Goal: Information Seeking & Learning: Learn about a topic

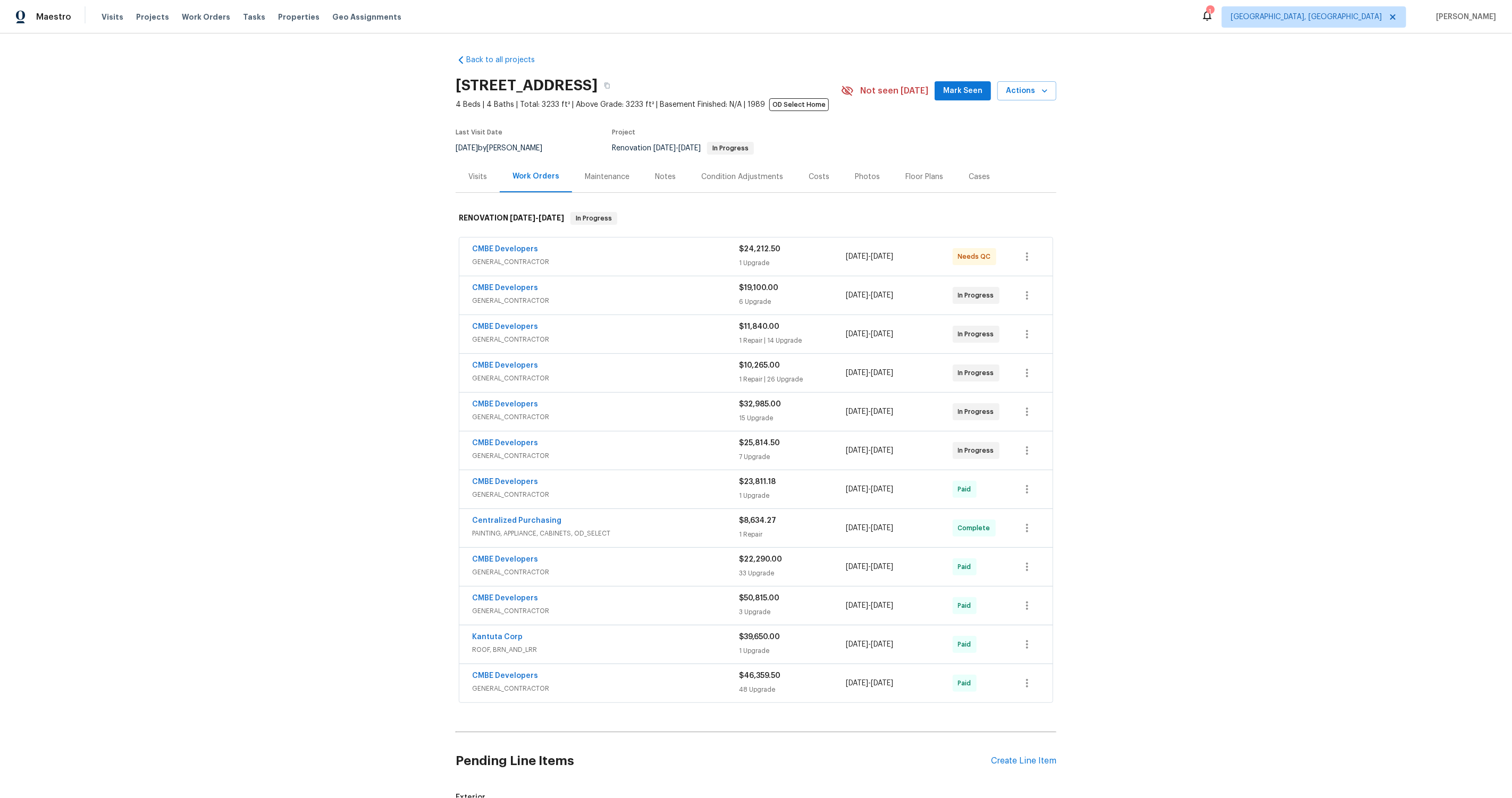
click at [201, 300] on div "Back to all projects 20411 NW 4th St, Pembroke Pines, FL 33029 4 Beds | 4 Baths…" at bounding box center [756, 416] width 1512 height 765
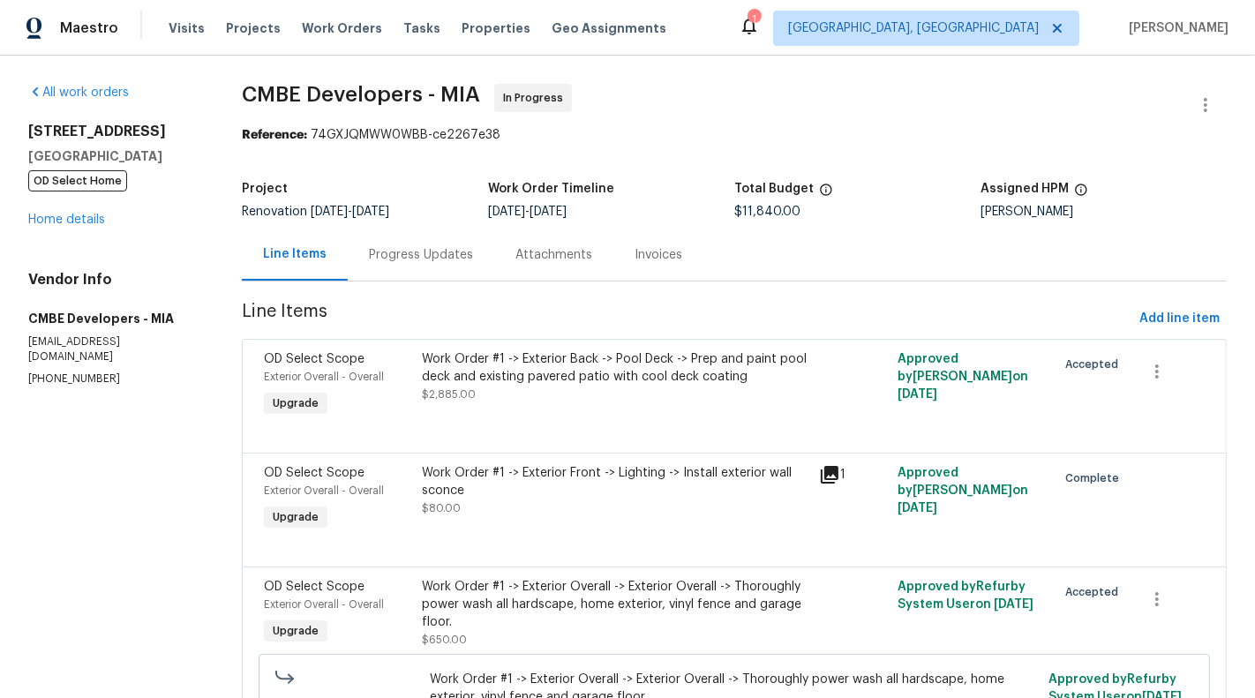
scroll to position [733, 0]
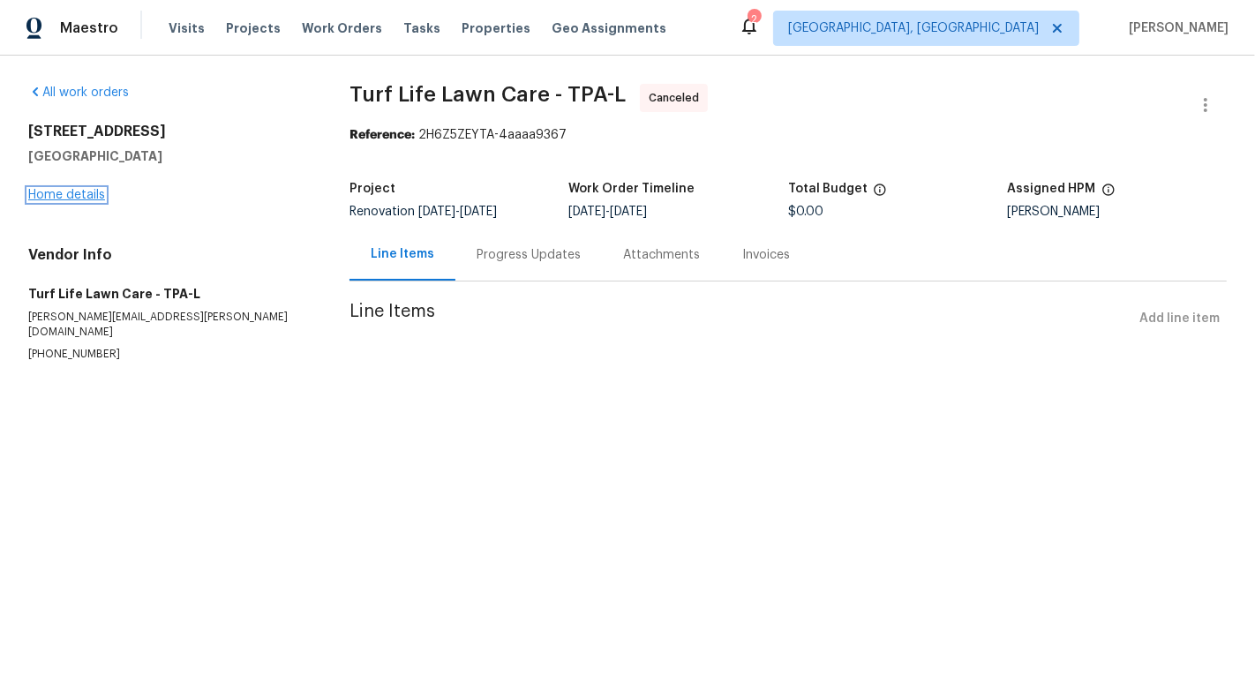
click at [77, 200] on link "Home details" at bounding box center [66, 195] width 77 height 12
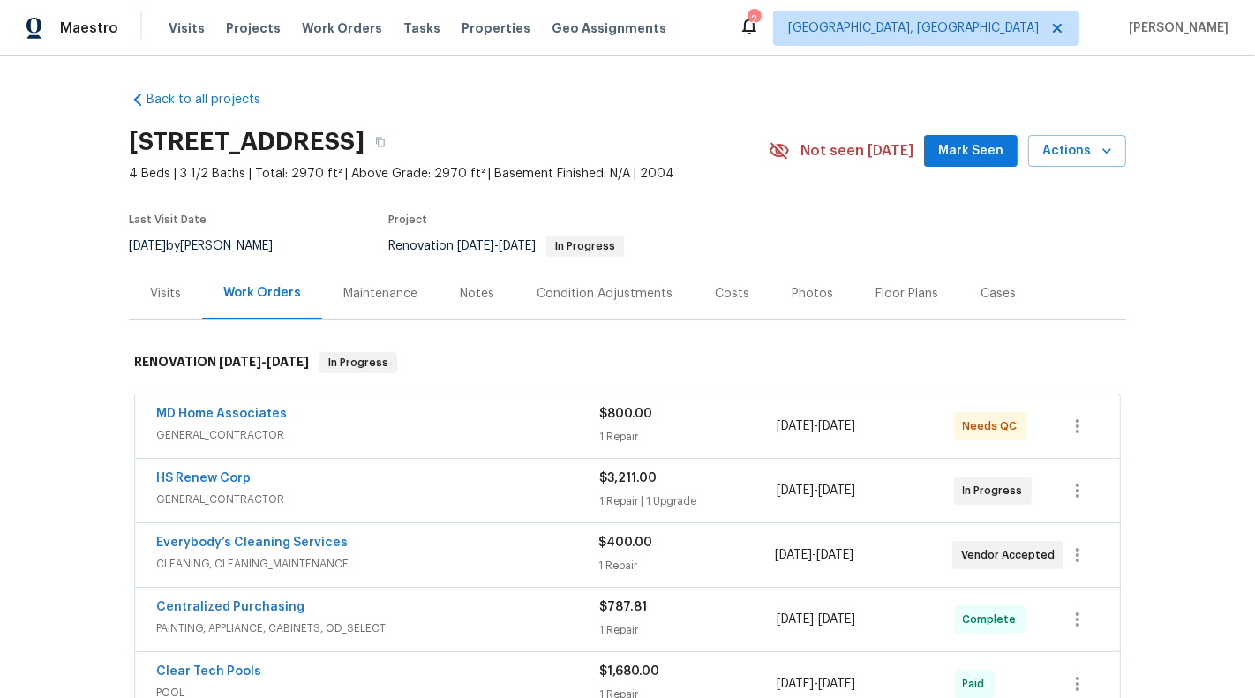
click at [405, 417] on div "MD Home Associates" at bounding box center [377, 415] width 443 height 21
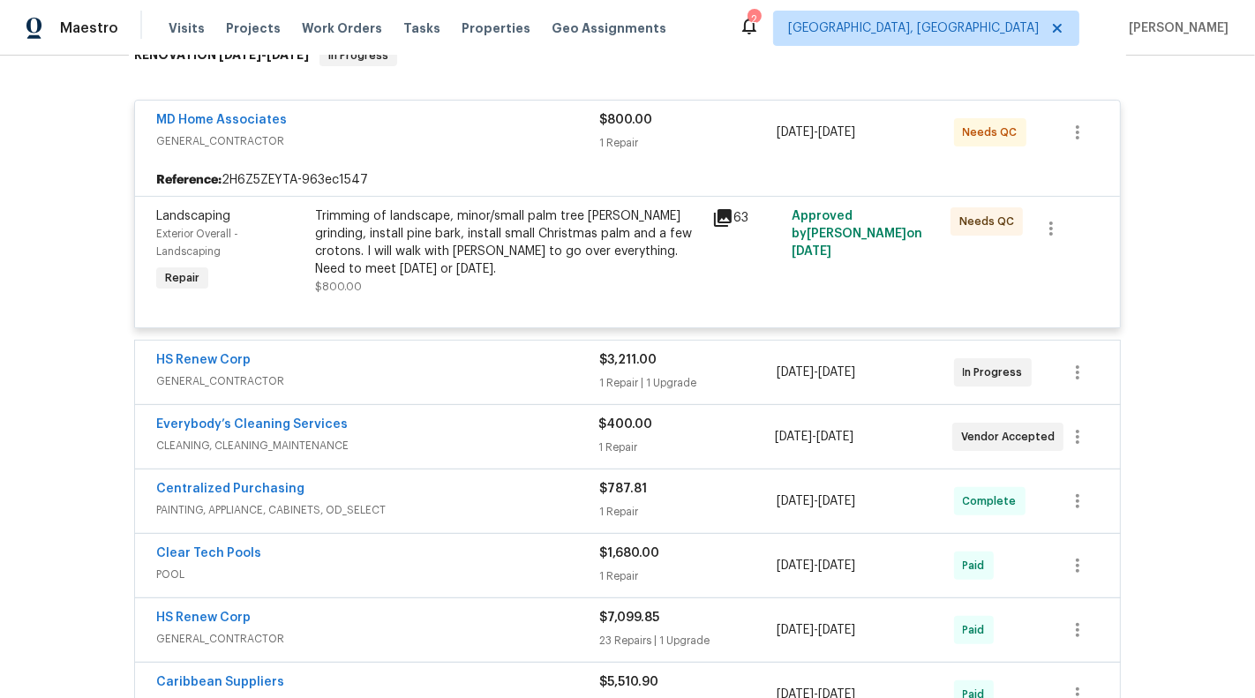
scroll to position [313, 0]
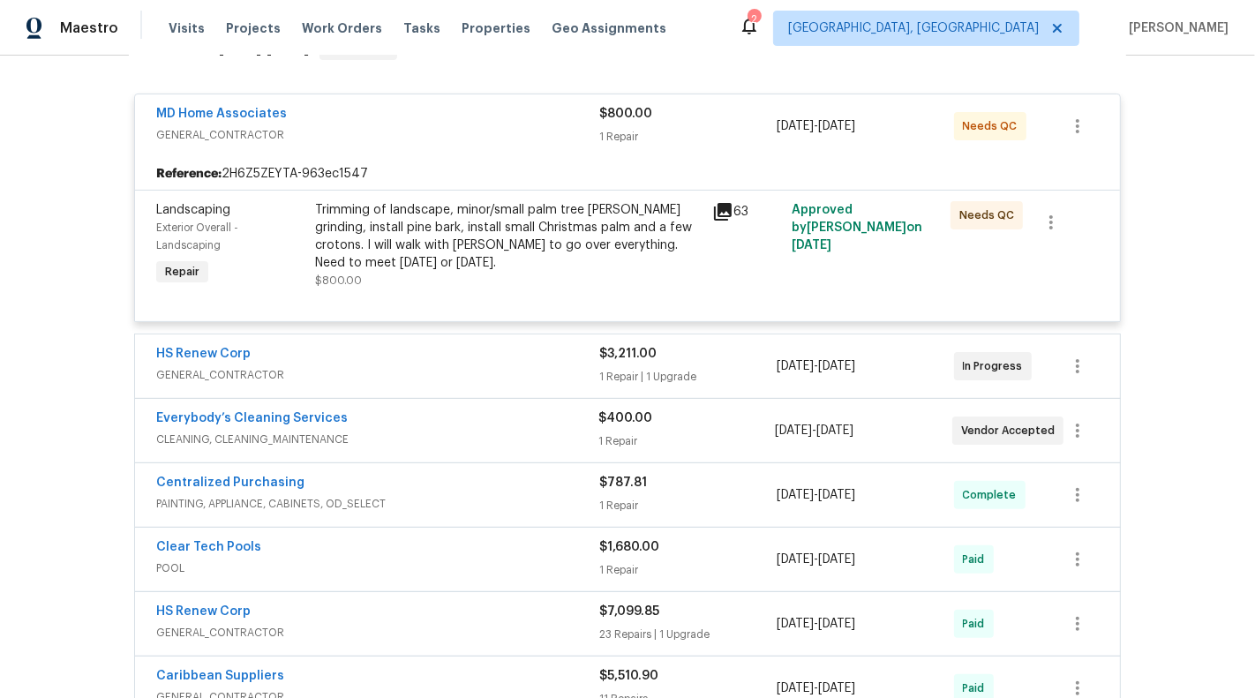
click at [470, 222] on div "Trimming of landscape, minor/small palm tree [PERSON_NAME] grinding, install pi…" at bounding box center [508, 236] width 387 height 71
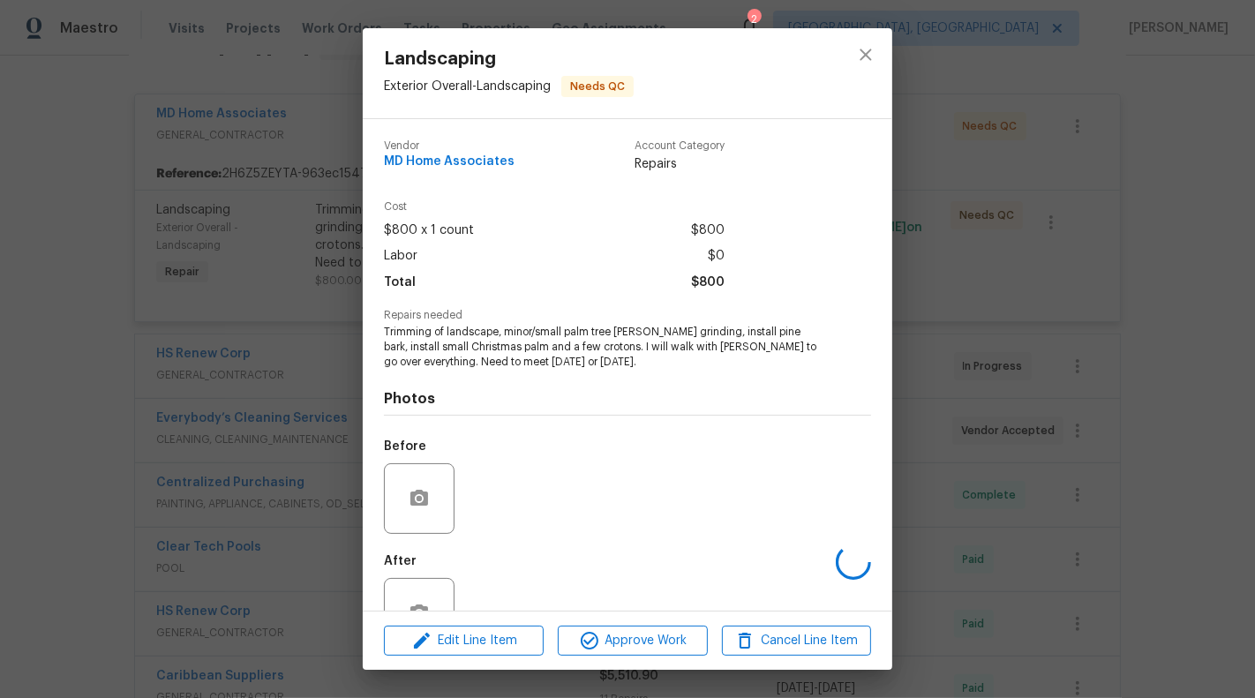
scroll to position [56, 0]
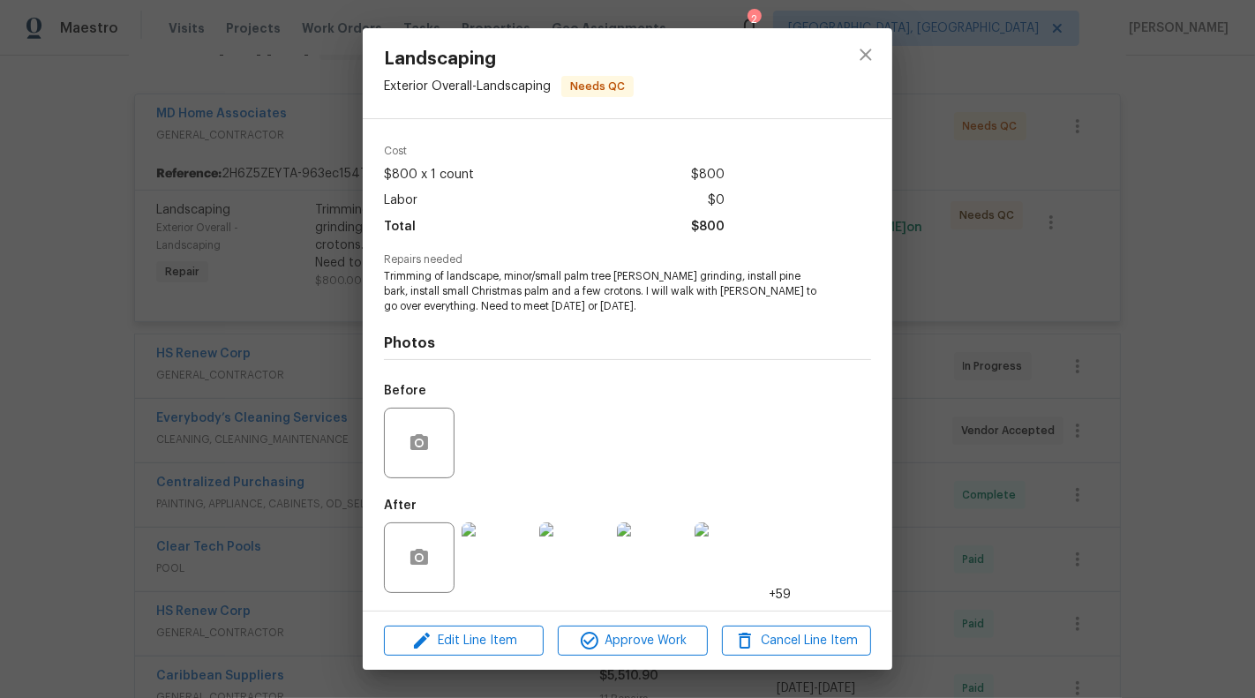
click at [504, 571] on img at bounding box center [497, 557] width 71 height 71
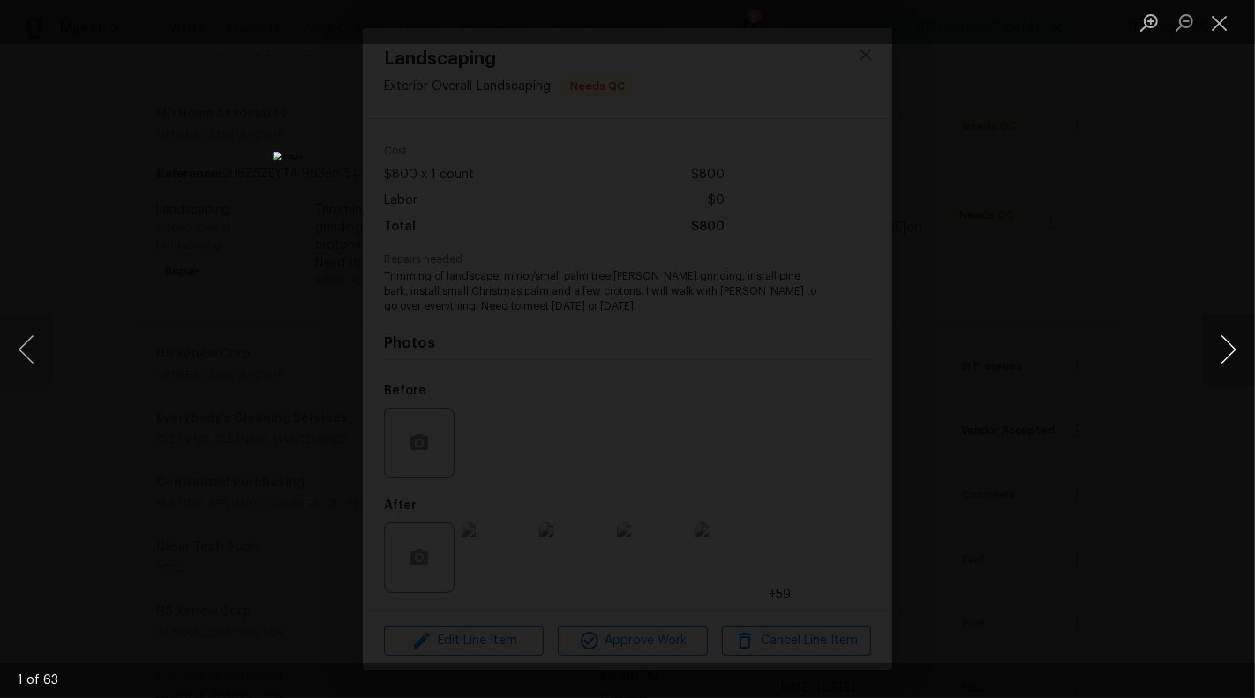
click at [1217, 349] on button "Next image" at bounding box center [1228, 349] width 53 height 71
click at [1215, 348] on button "Next image" at bounding box center [1228, 349] width 53 height 71
click at [1254, 349] on button "Next image" at bounding box center [1228, 349] width 53 height 71
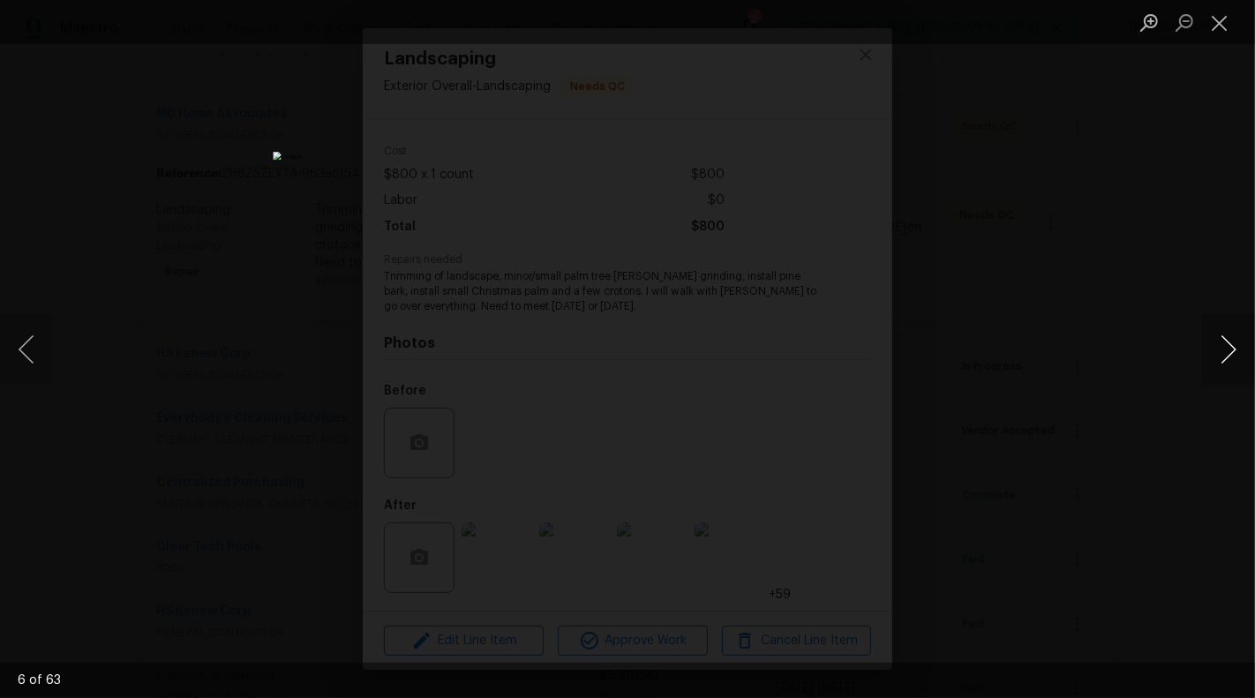
click at [1236, 348] on button "Next image" at bounding box center [1228, 349] width 53 height 71
click at [1235, 349] on button "Next image" at bounding box center [1228, 349] width 53 height 71
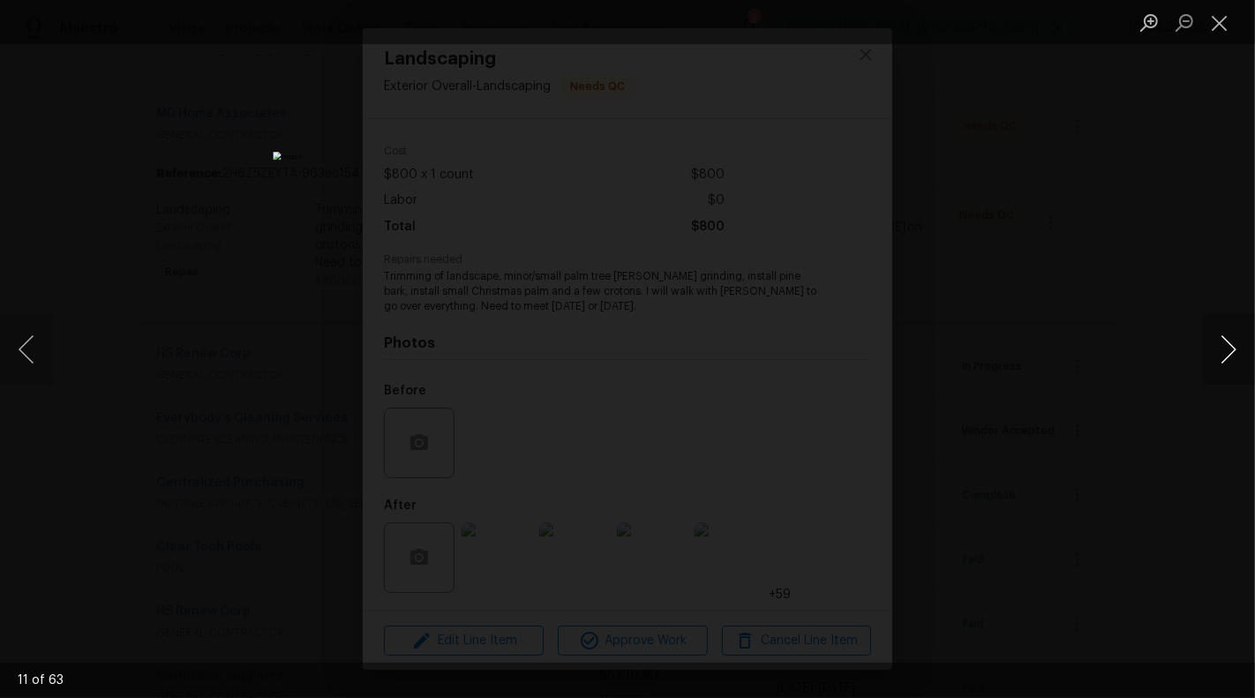
click at [1235, 349] on button "Next image" at bounding box center [1228, 349] width 53 height 71
click at [1235, 350] on button "Next image" at bounding box center [1228, 349] width 53 height 71
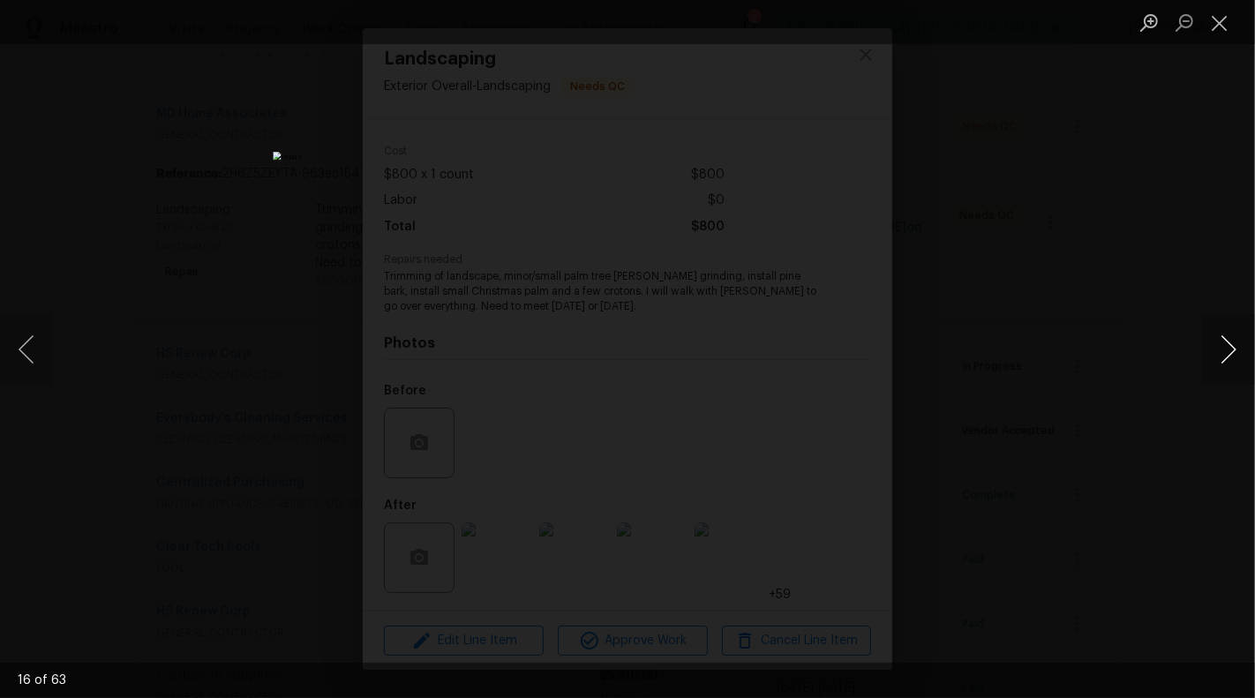
click at [1235, 350] on button "Next image" at bounding box center [1228, 349] width 53 height 71
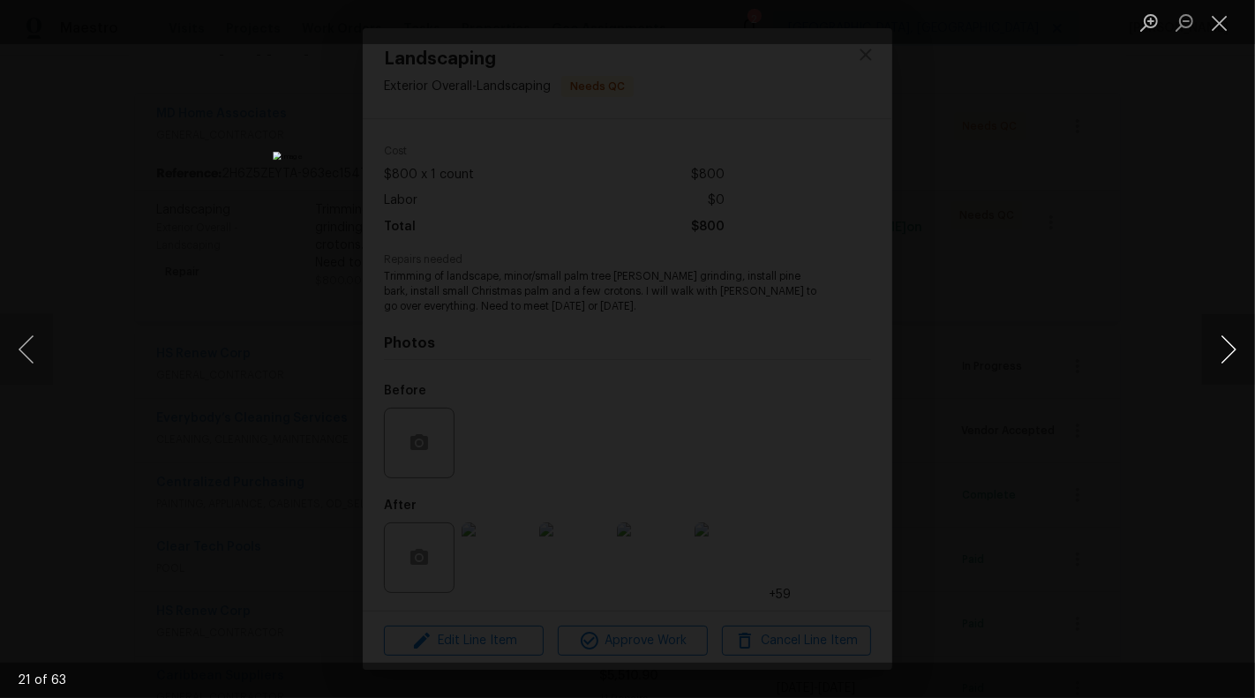
click at [1235, 350] on button "Next image" at bounding box center [1228, 349] width 53 height 71
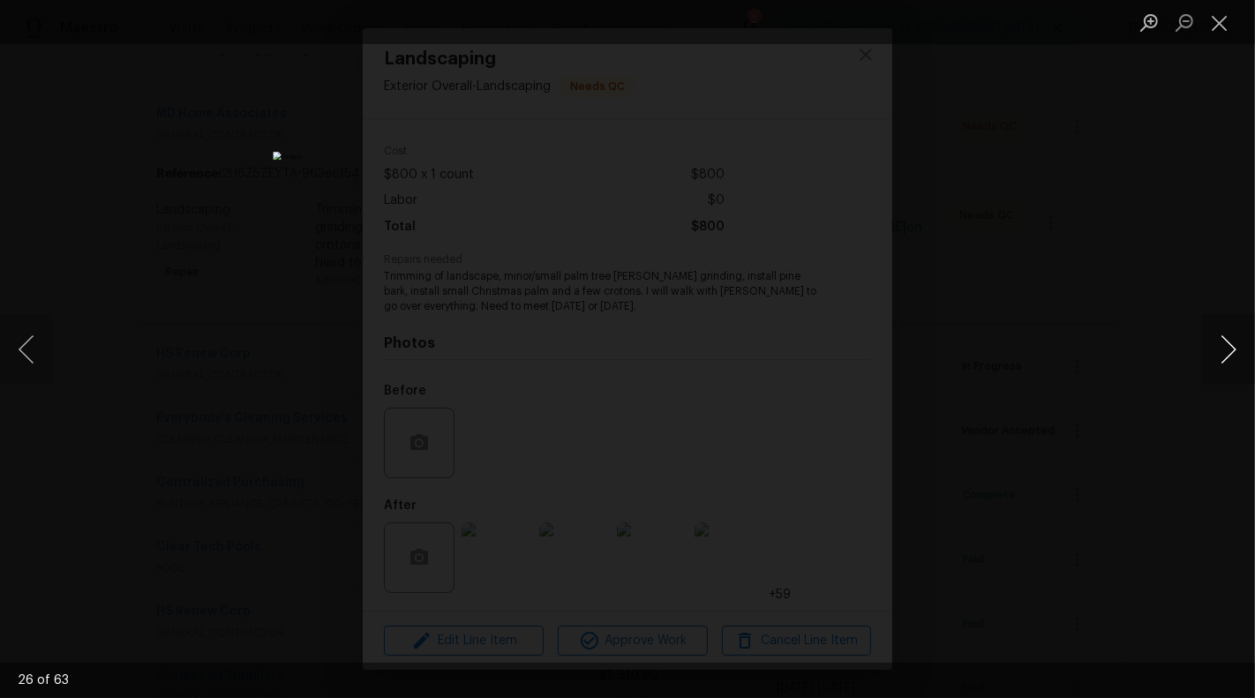
click at [1235, 350] on button "Next image" at bounding box center [1228, 349] width 53 height 71
click at [1235, 351] on button "Next image" at bounding box center [1228, 349] width 53 height 71
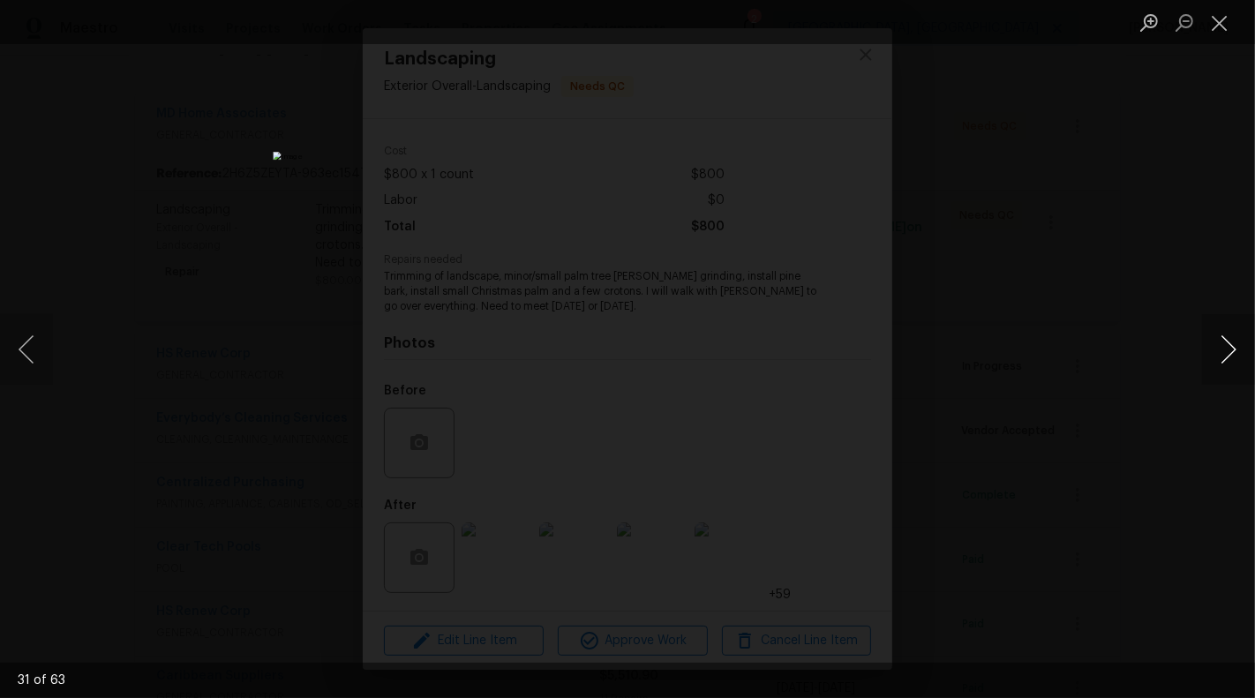
click at [1235, 351] on button "Next image" at bounding box center [1228, 349] width 53 height 71
click at [1230, 344] on button "Next image" at bounding box center [1228, 349] width 53 height 71
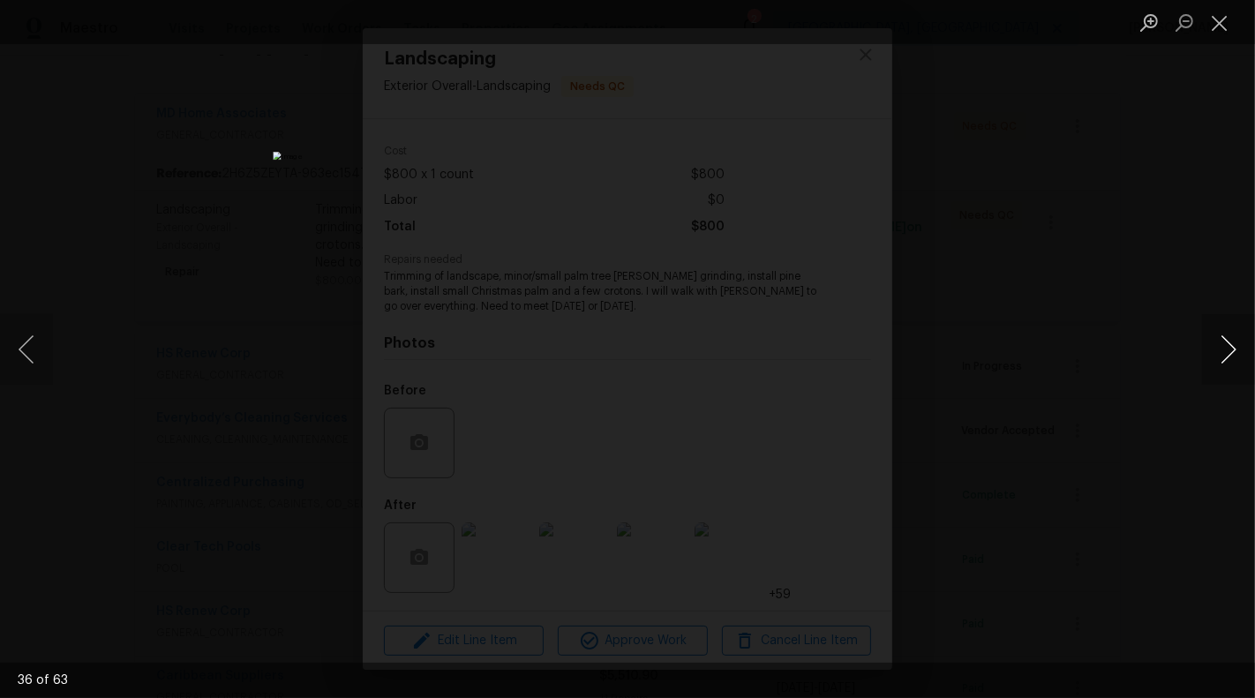
click at [1230, 344] on button "Next image" at bounding box center [1228, 349] width 53 height 71
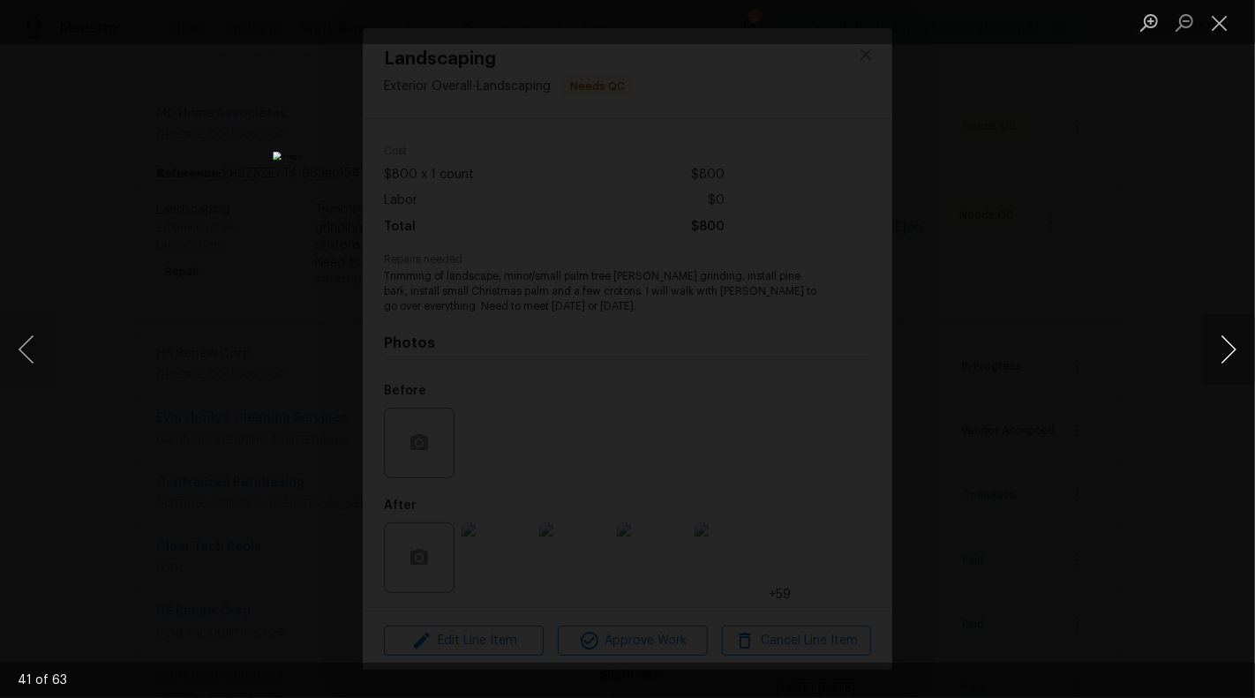
click at [1230, 344] on button "Next image" at bounding box center [1228, 349] width 53 height 71
click at [1231, 344] on button "Next image" at bounding box center [1228, 349] width 53 height 71
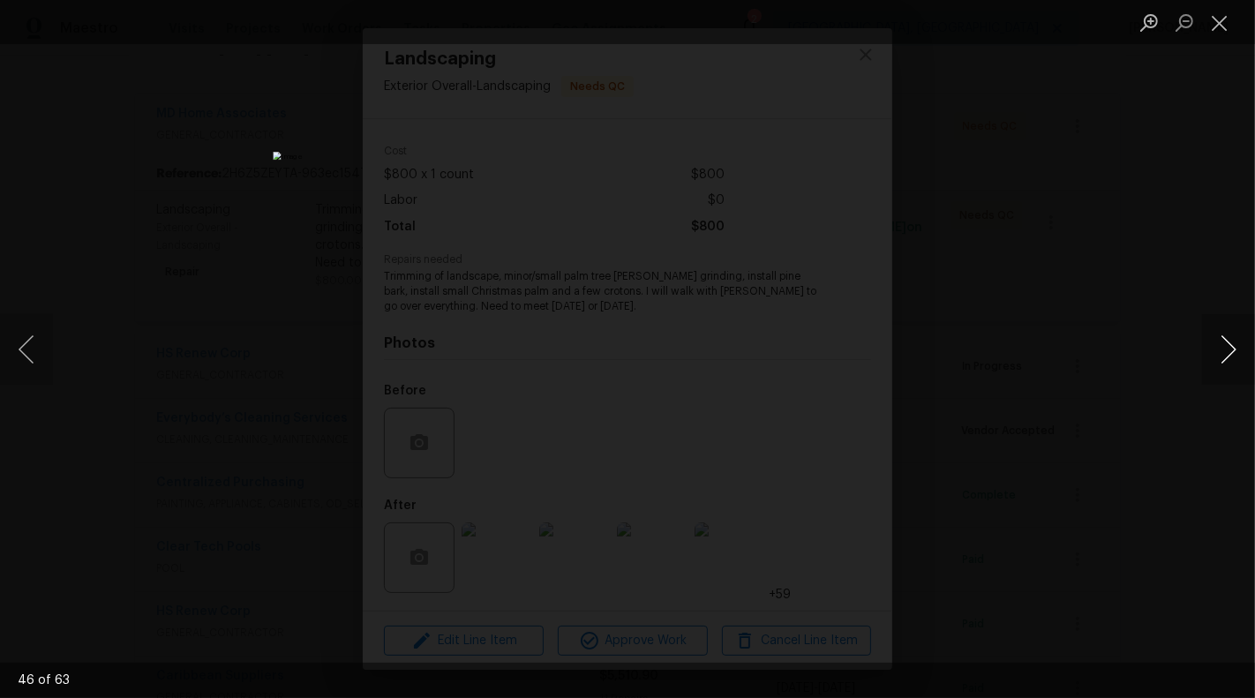
click at [1231, 344] on button "Next image" at bounding box center [1228, 349] width 53 height 71
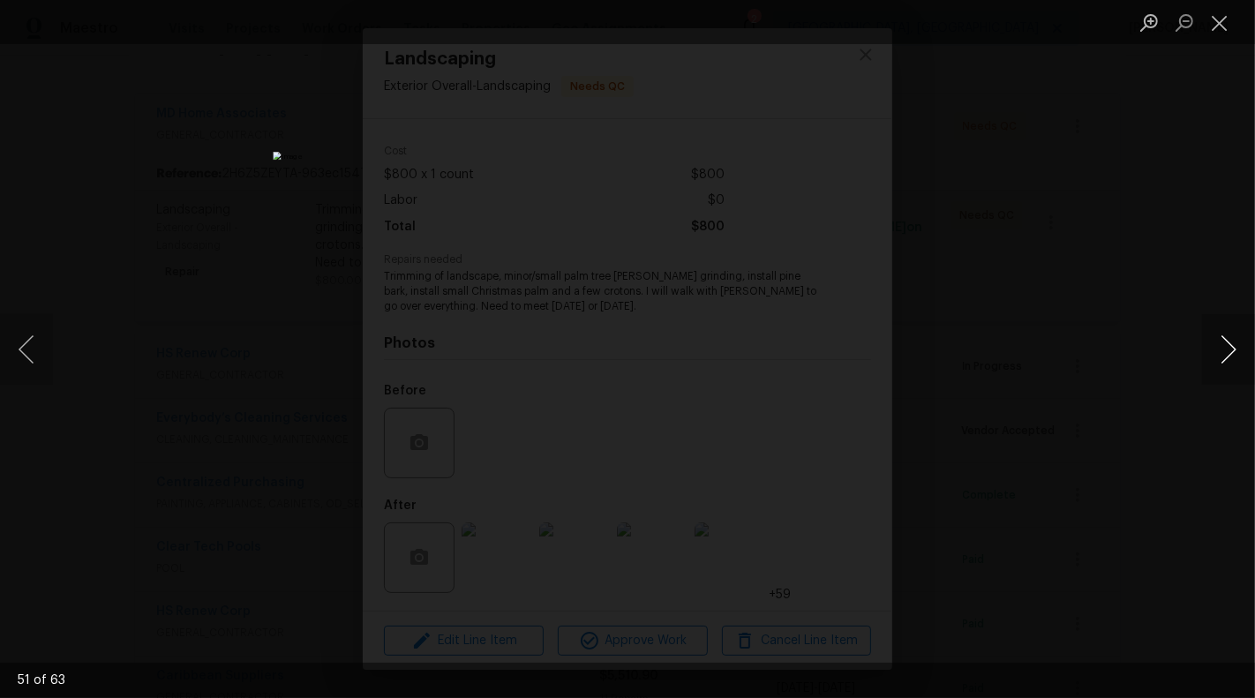
click at [1231, 344] on button "Next image" at bounding box center [1228, 349] width 53 height 71
click at [1232, 347] on button "Next image" at bounding box center [1228, 349] width 53 height 71
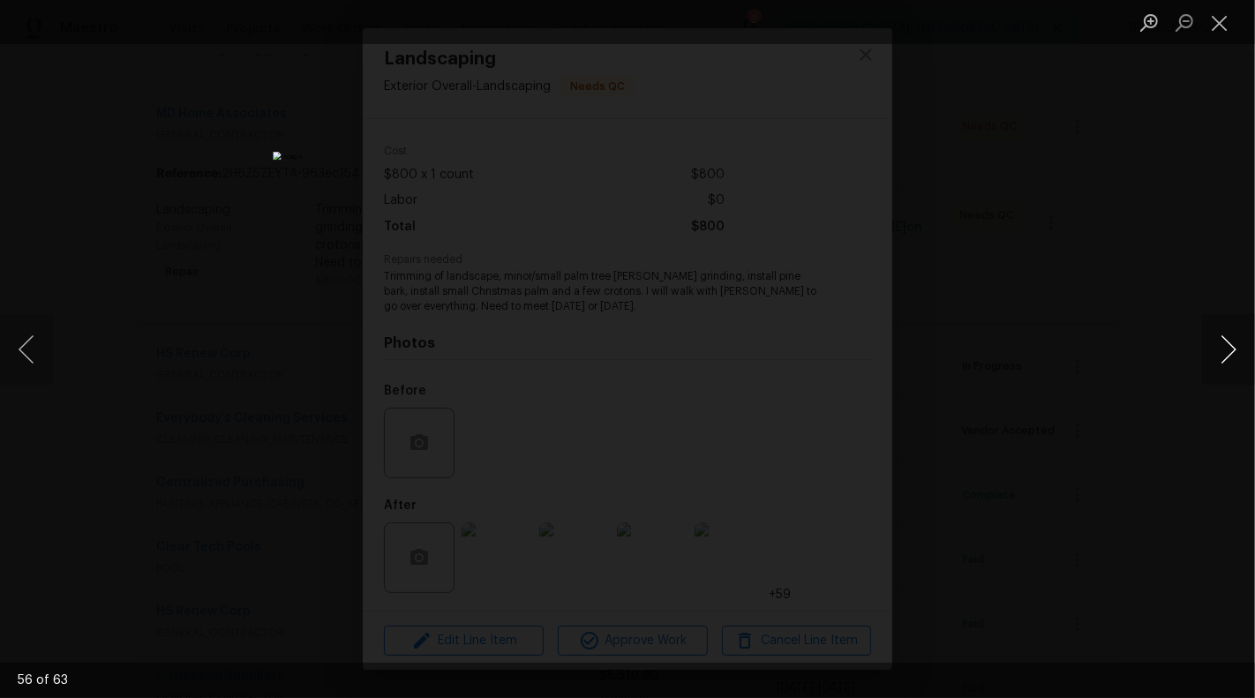
click at [1232, 347] on button "Next image" at bounding box center [1228, 349] width 53 height 71
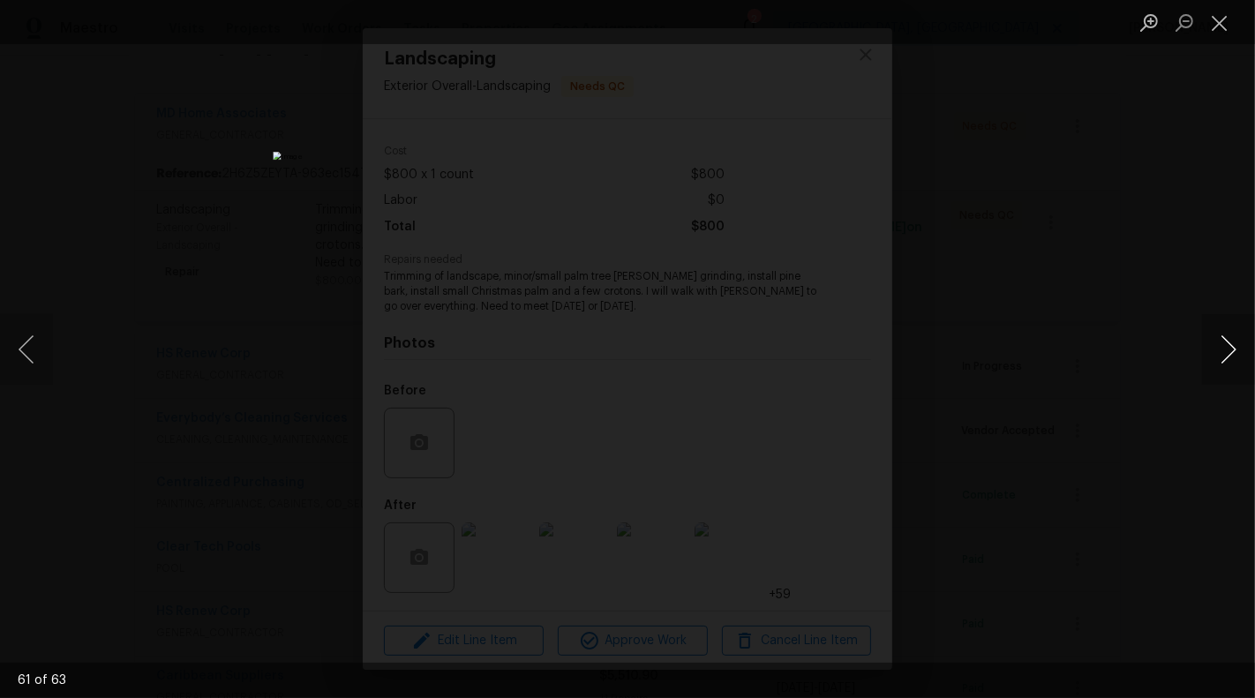
click at [1232, 347] on button "Next image" at bounding box center [1228, 349] width 53 height 71
click at [1232, 348] on button "Next image" at bounding box center [1228, 349] width 53 height 71
click at [1224, 11] on button "Close lightbox" at bounding box center [1219, 22] width 35 height 31
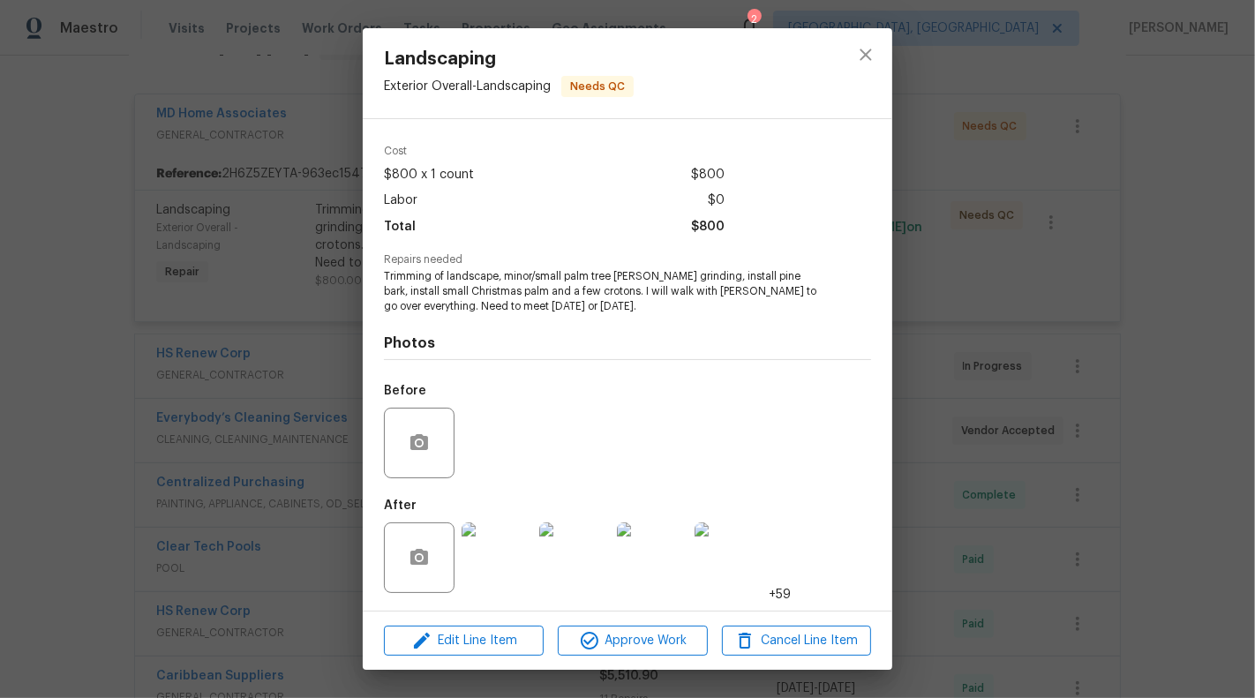
click at [221, 457] on div "Landscaping Exterior Overall - Landscaping Needs QC Vendor MD Home Associates A…" at bounding box center [627, 349] width 1255 height 698
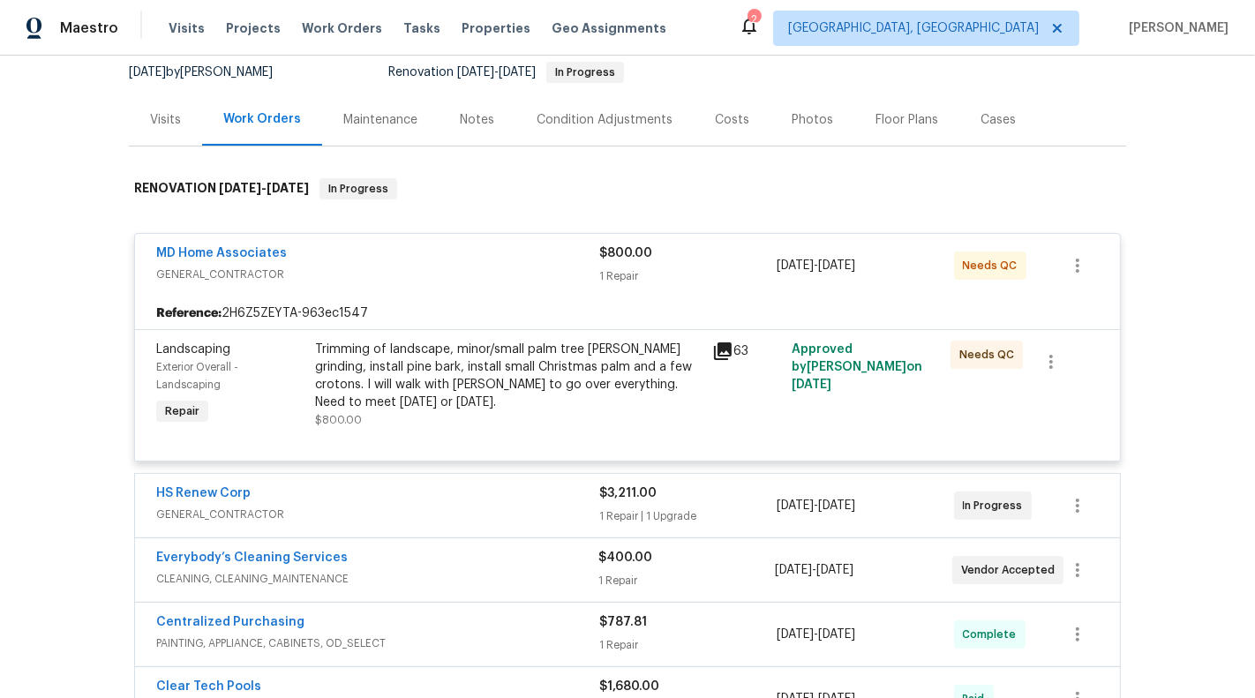
scroll to position [171, 0]
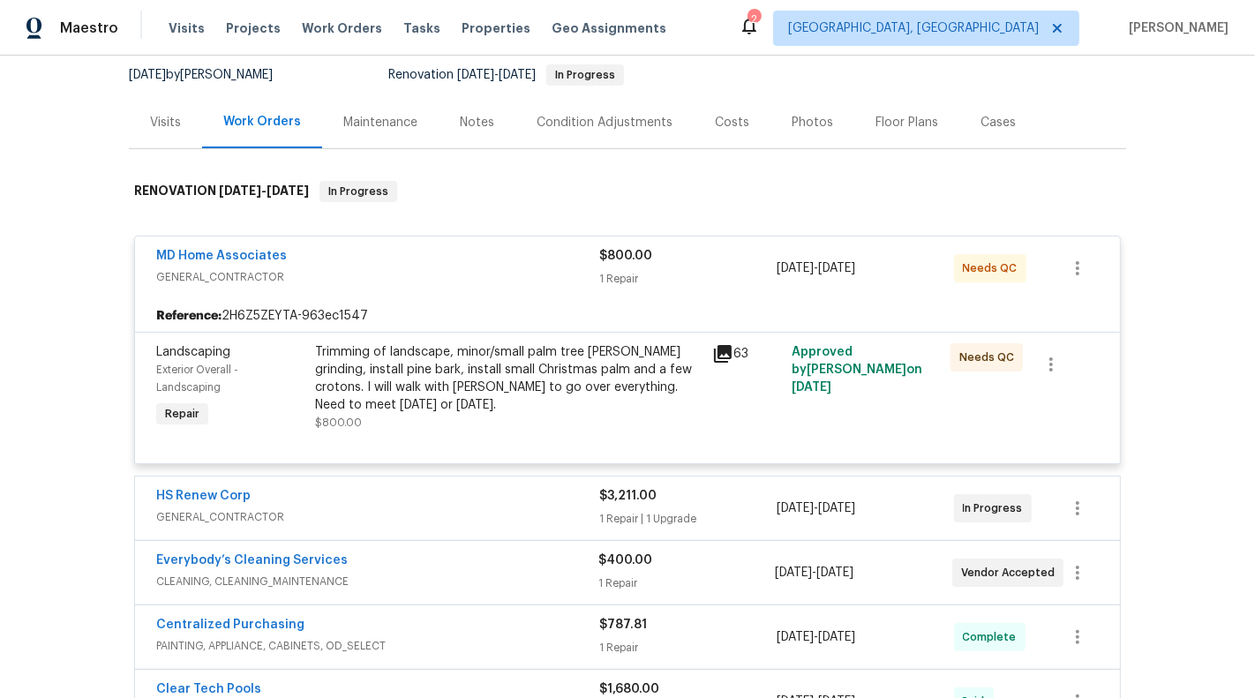
click at [428, 364] on div "Trimming of landscape, minor/small palm tree [PERSON_NAME] grinding, install pi…" at bounding box center [508, 378] width 387 height 71
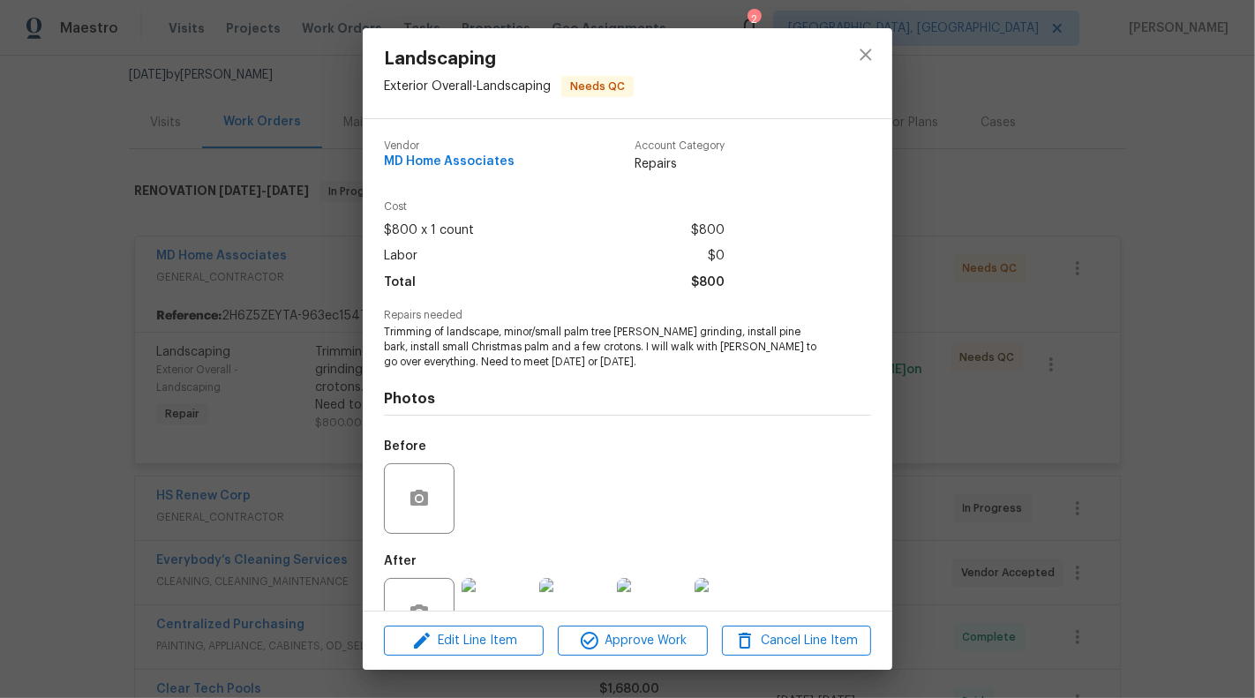
scroll to position [56, 0]
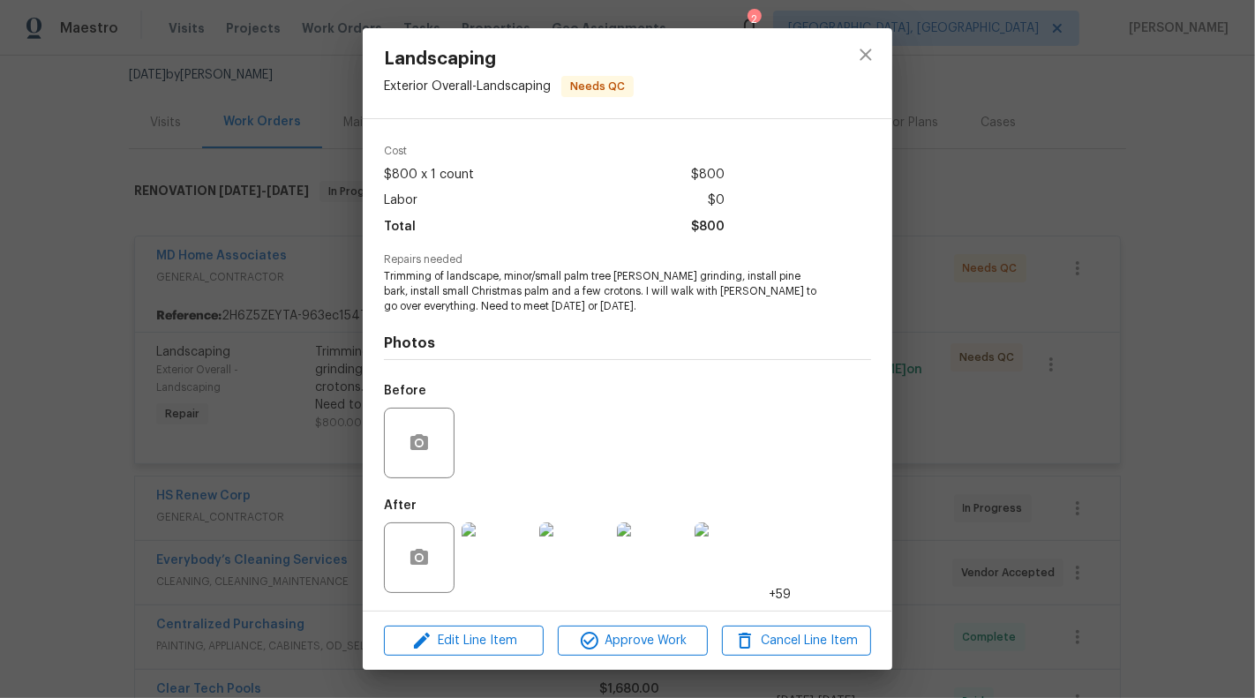
click at [487, 543] on img at bounding box center [497, 557] width 71 height 71
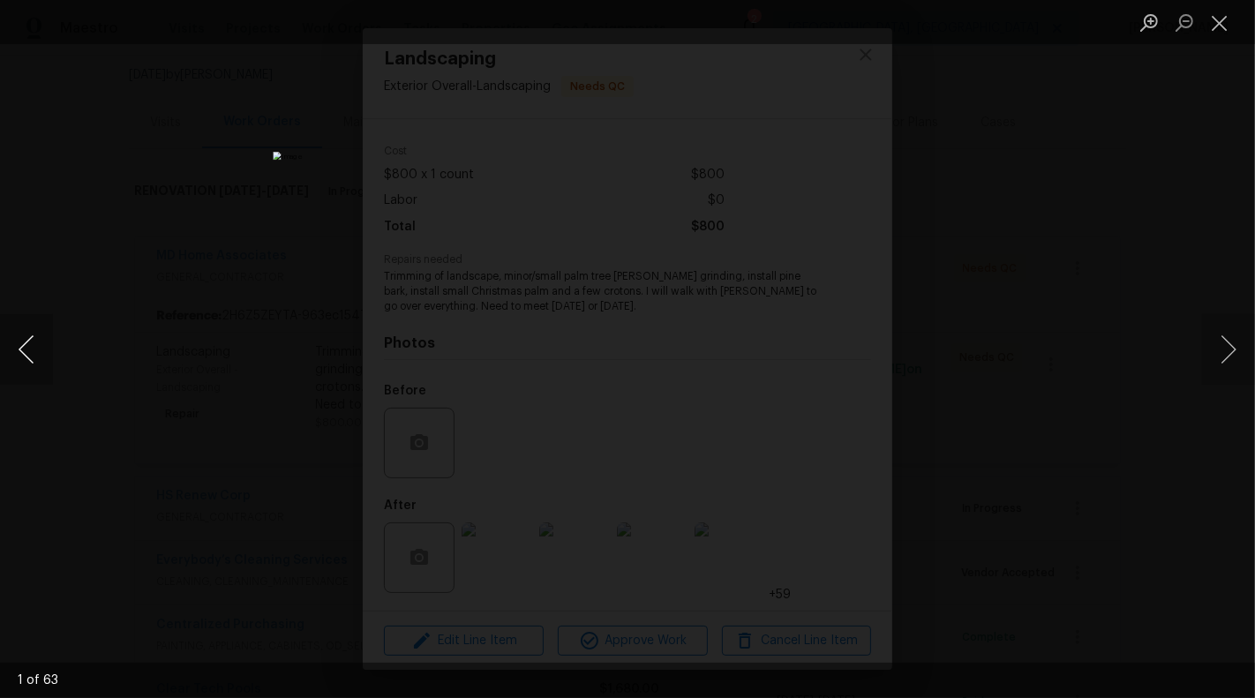
click at [26, 352] on button "Previous image" at bounding box center [26, 349] width 53 height 71
click at [0, 337] on button "Previous image" at bounding box center [26, 349] width 53 height 71
click at [35, 350] on button "Previous image" at bounding box center [26, 349] width 53 height 71
click at [17, 335] on button "Previous image" at bounding box center [26, 349] width 53 height 71
click at [14, 350] on button "Previous image" at bounding box center [26, 349] width 53 height 71
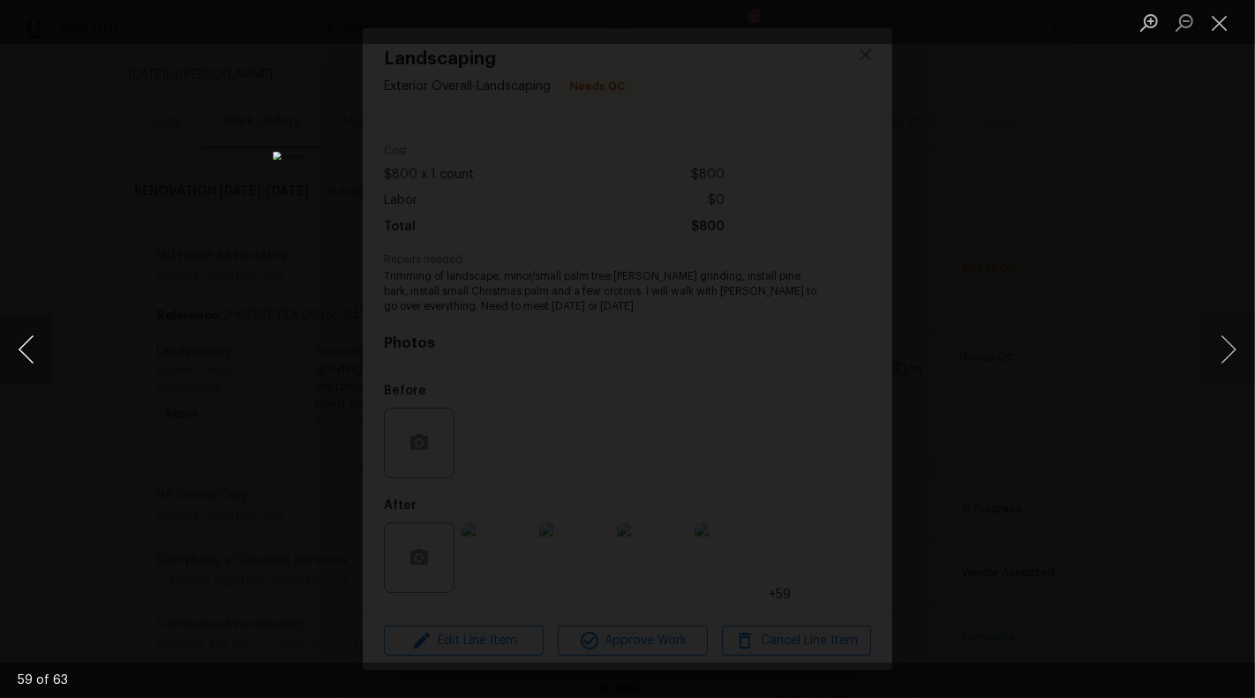
click at [24, 356] on button "Previous image" at bounding box center [26, 349] width 53 height 71
click at [35, 354] on button "Previous image" at bounding box center [26, 349] width 53 height 71
click at [22, 358] on button "Previous image" at bounding box center [26, 349] width 53 height 71
click at [13, 334] on button "Previous image" at bounding box center [26, 349] width 53 height 71
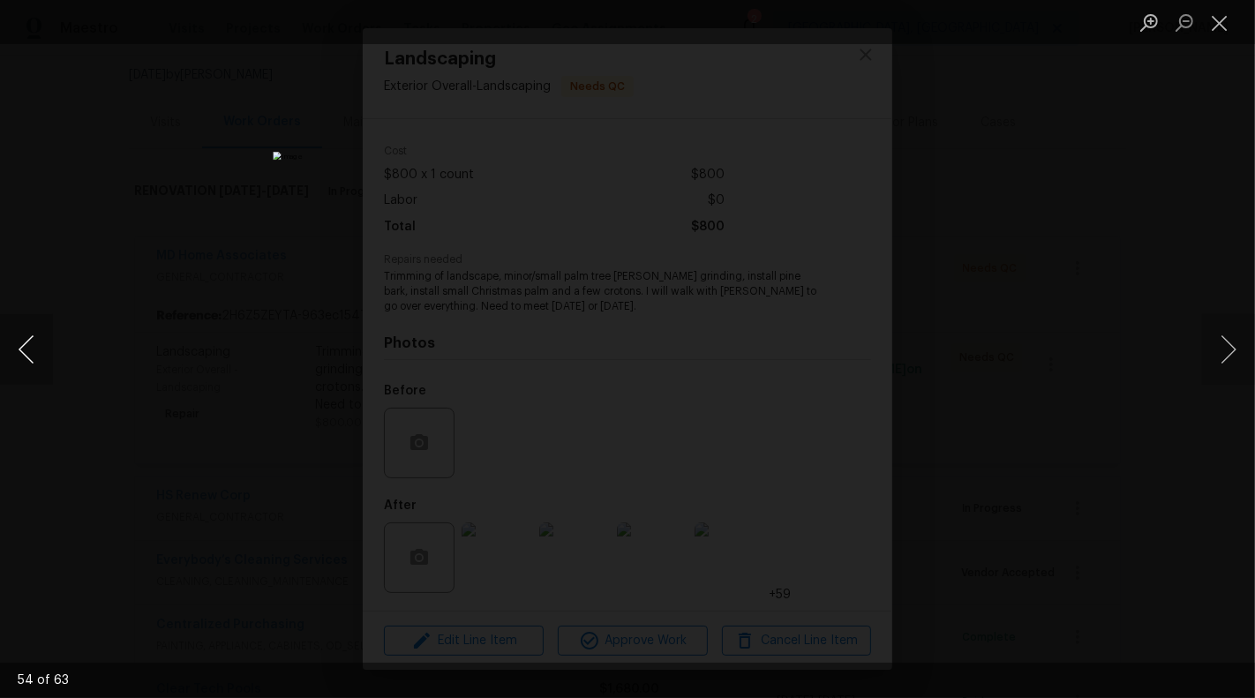
click at [43, 348] on button "Previous image" at bounding box center [26, 349] width 53 height 71
click at [26, 355] on button "Previous image" at bounding box center [26, 349] width 53 height 71
click at [34, 361] on button "Previous image" at bounding box center [26, 349] width 53 height 71
click at [42, 341] on button "Previous image" at bounding box center [26, 349] width 53 height 71
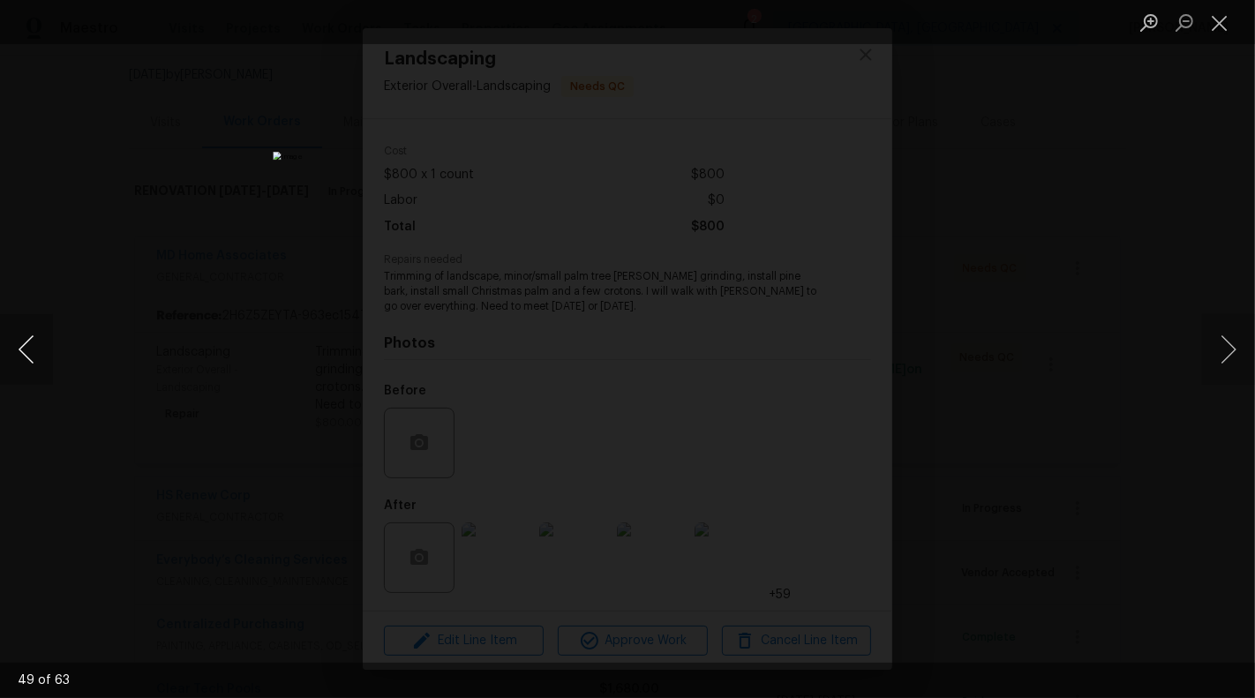
click at [42, 341] on button "Previous image" at bounding box center [26, 349] width 53 height 71
click at [29, 360] on button "Previous image" at bounding box center [26, 349] width 53 height 71
click at [4, 356] on button "Previous image" at bounding box center [26, 349] width 53 height 71
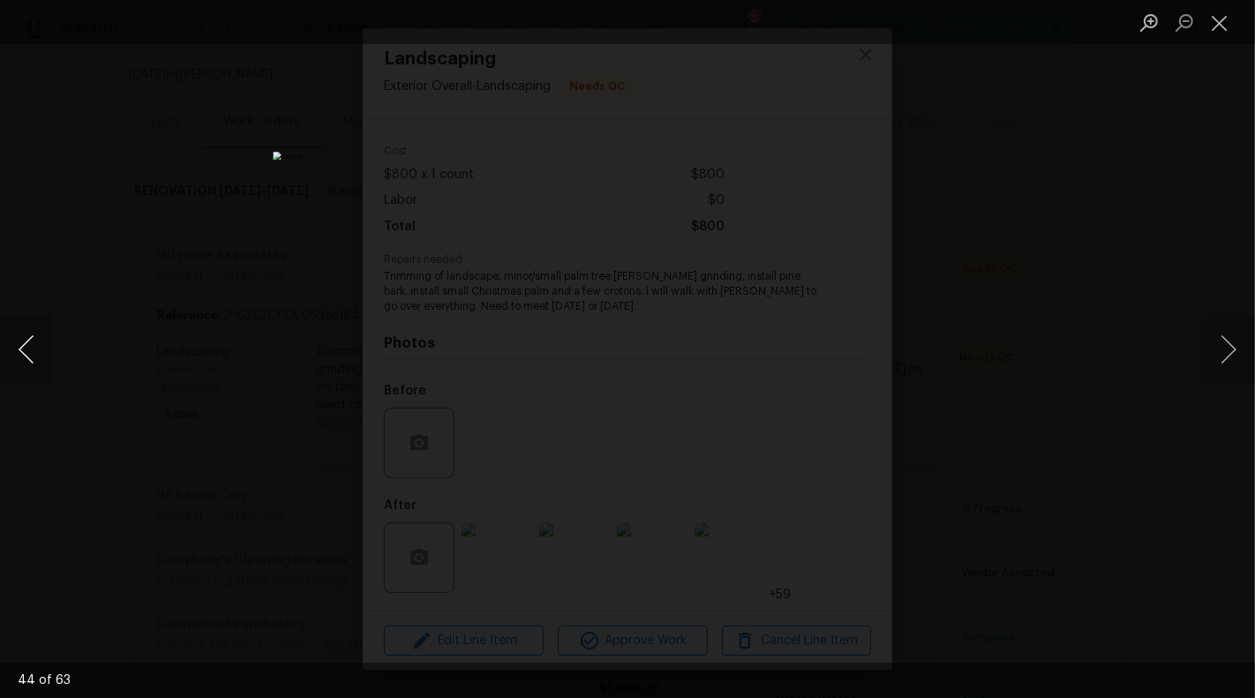
click at [7, 352] on button "Previous image" at bounding box center [26, 349] width 53 height 71
click at [24, 347] on button "Previous image" at bounding box center [26, 349] width 53 height 71
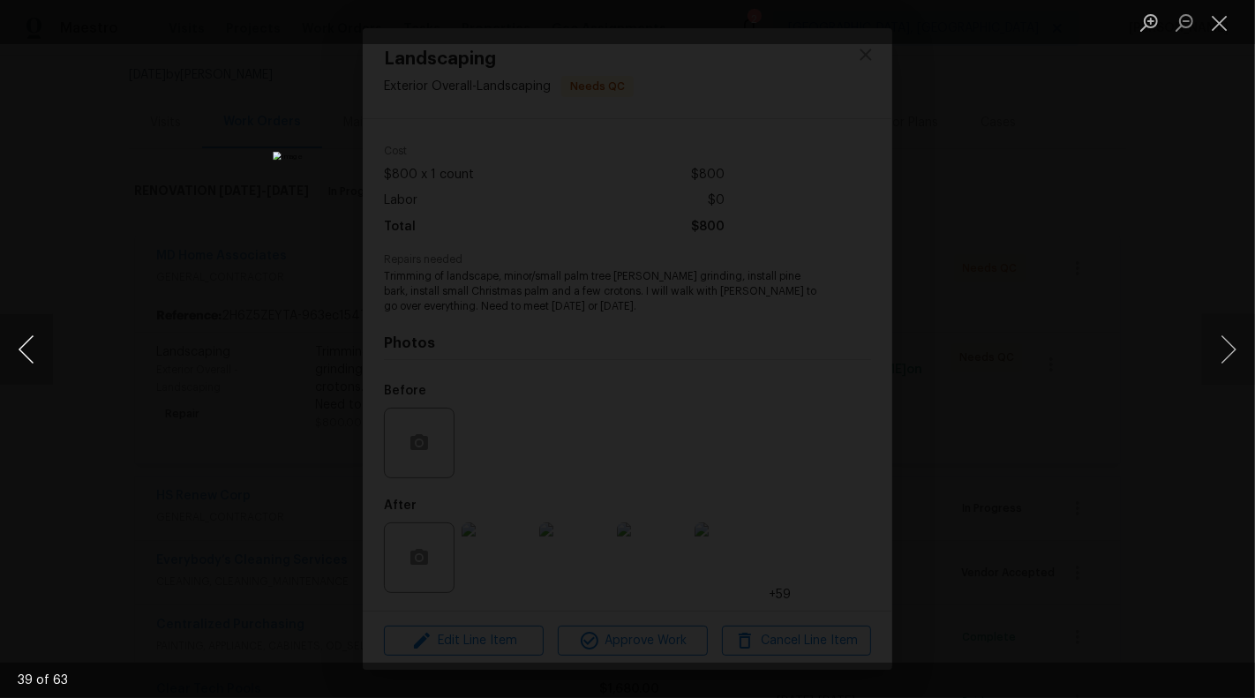
click at [24, 347] on button "Previous image" at bounding box center [26, 349] width 53 height 71
click at [22, 354] on button "Previous image" at bounding box center [26, 349] width 53 height 71
click at [1250, 349] on button "Next image" at bounding box center [1228, 349] width 53 height 71
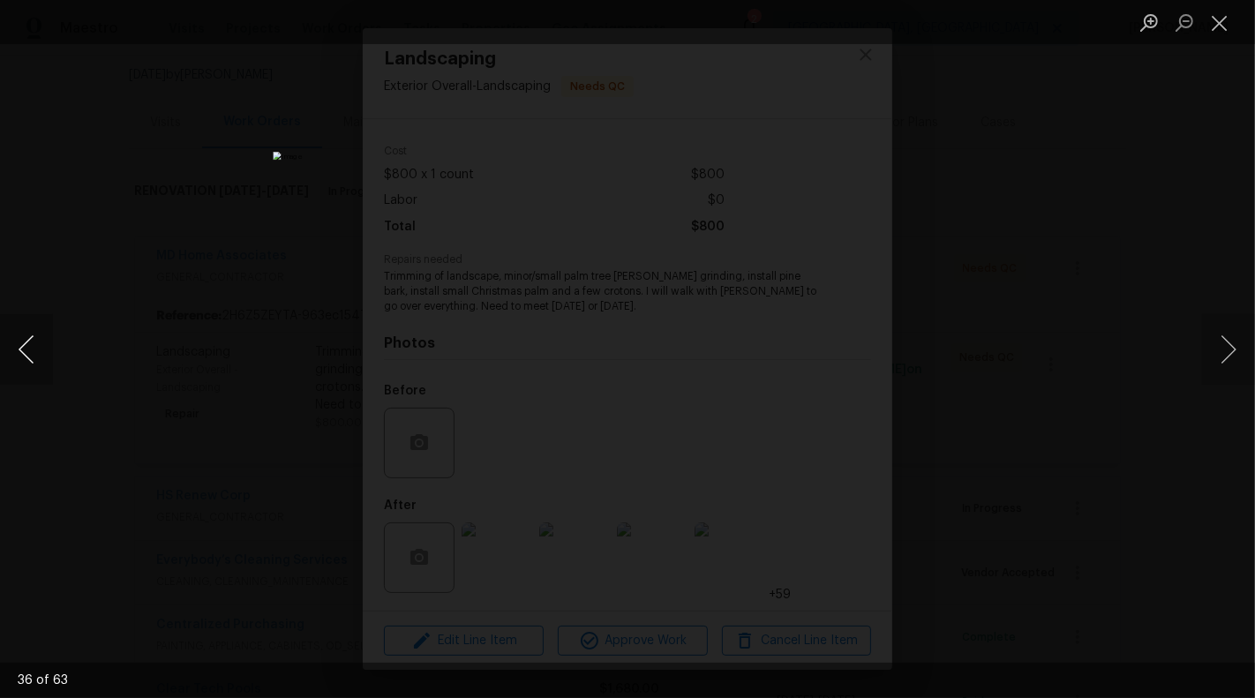
click at [29, 346] on button "Previous image" at bounding box center [26, 349] width 53 height 71
click at [26, 350] on button "Previous image" at bounding box center [26, 349] width 53 height 71
click at [27, 349] on button "Previous image" at bounding box center [26, 349] width 53 height 71
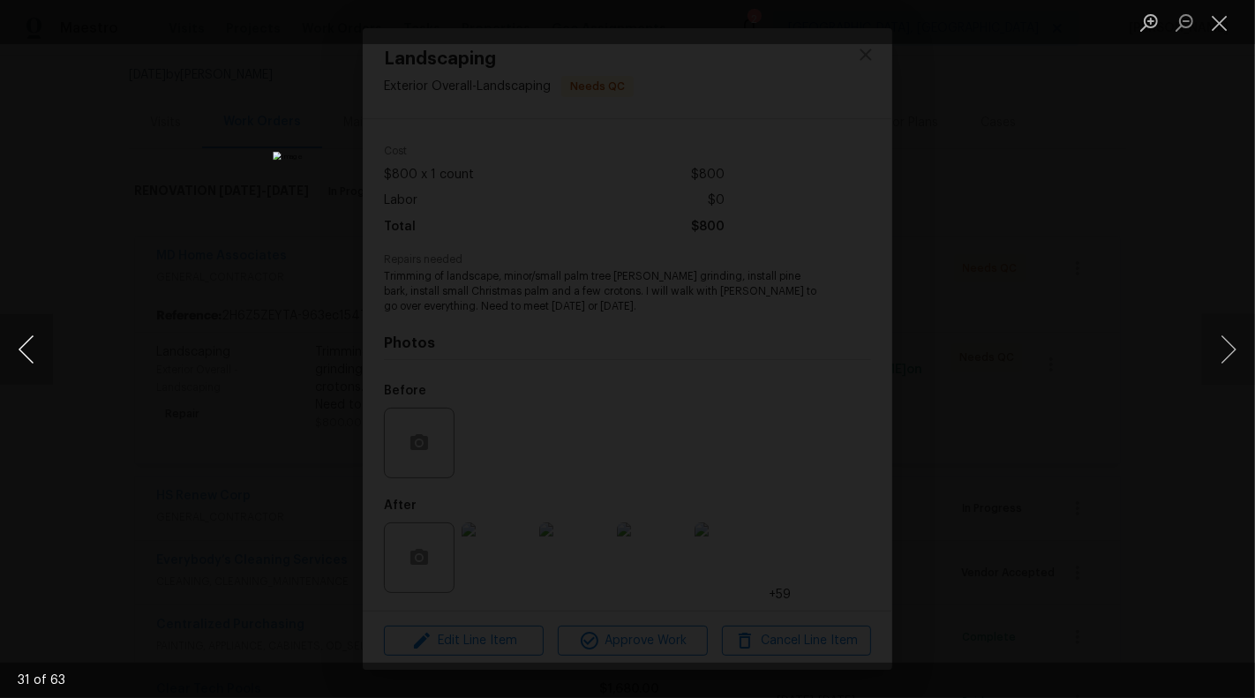
click at [27, 349] on button "Previous image" at bounding box center [26, 349] width 53 height 71
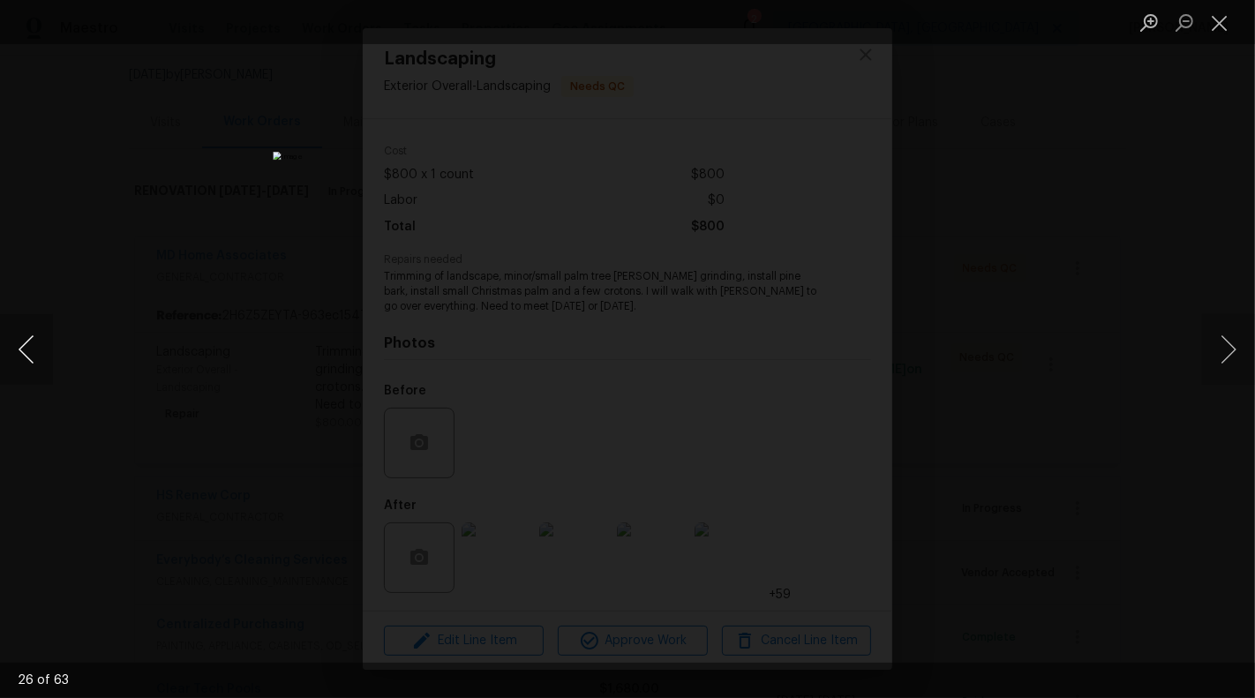
click at [27, 349] on button "Previous image" at bounding box center [26, 349] width 53 height 71
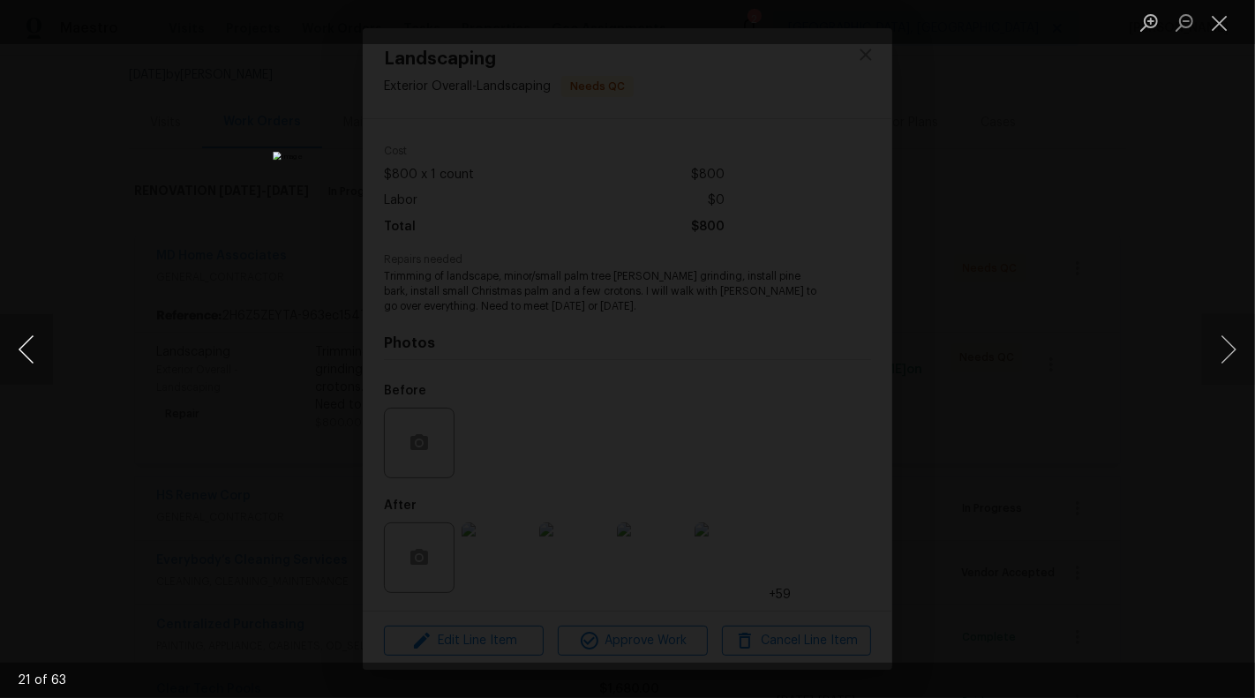
click at [32, 350] on button "Previous image" at bounding box center [26, 349] width 53 height 71
